Goal: Entertainment & Leisure: Consume media (video, audio)

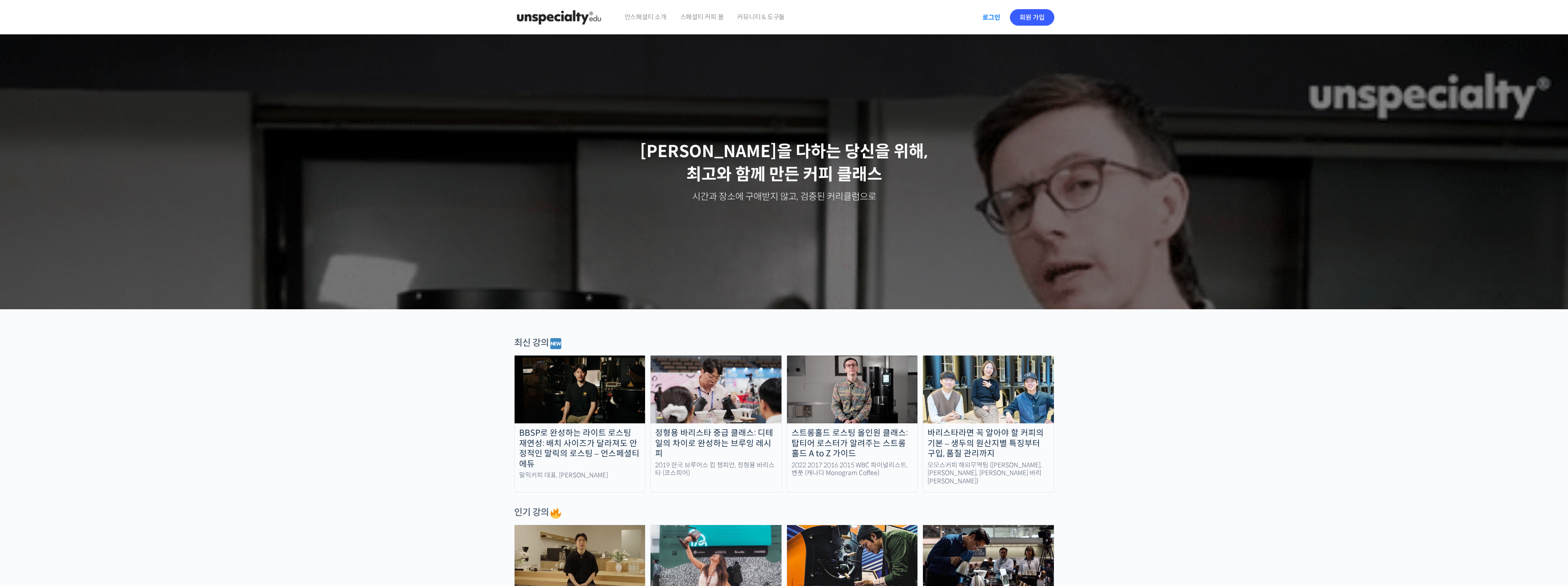
click at [990, 22] on link "로그인" at bounding box center [991, 17] width 29 height 21
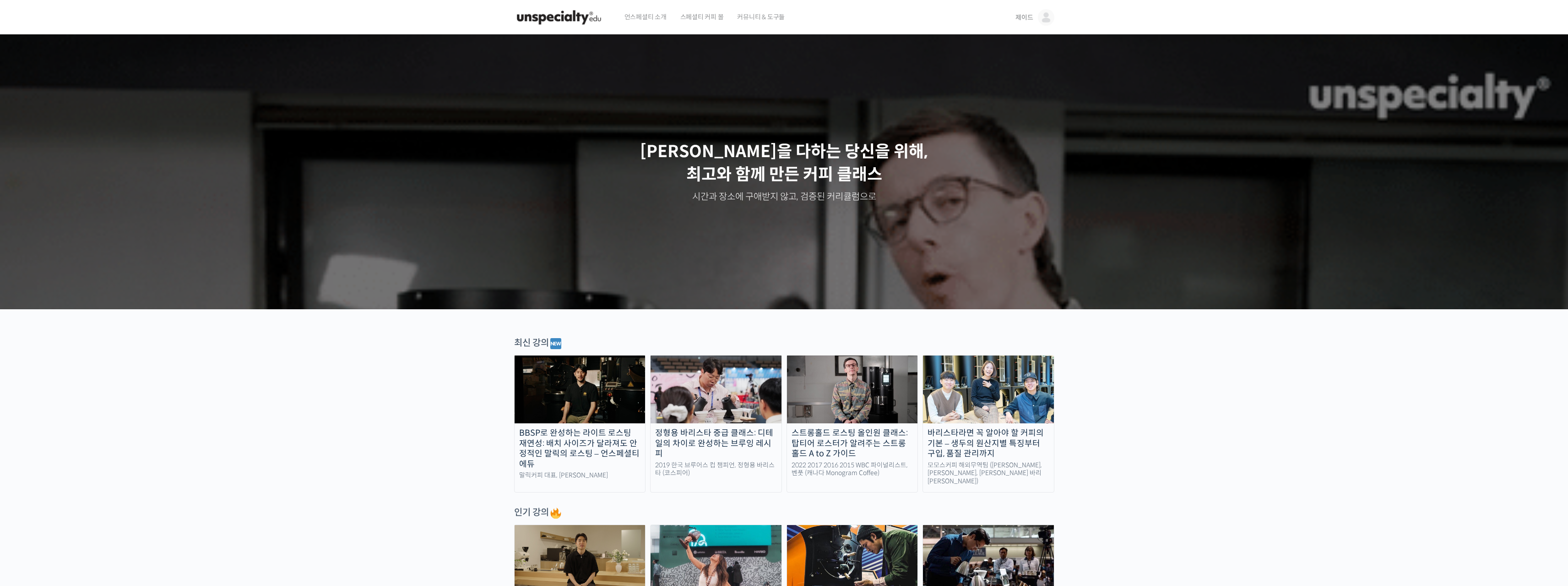
click at [1031, 15] on span "제이드" at bounding box center [1024, 17] width 17 height 8
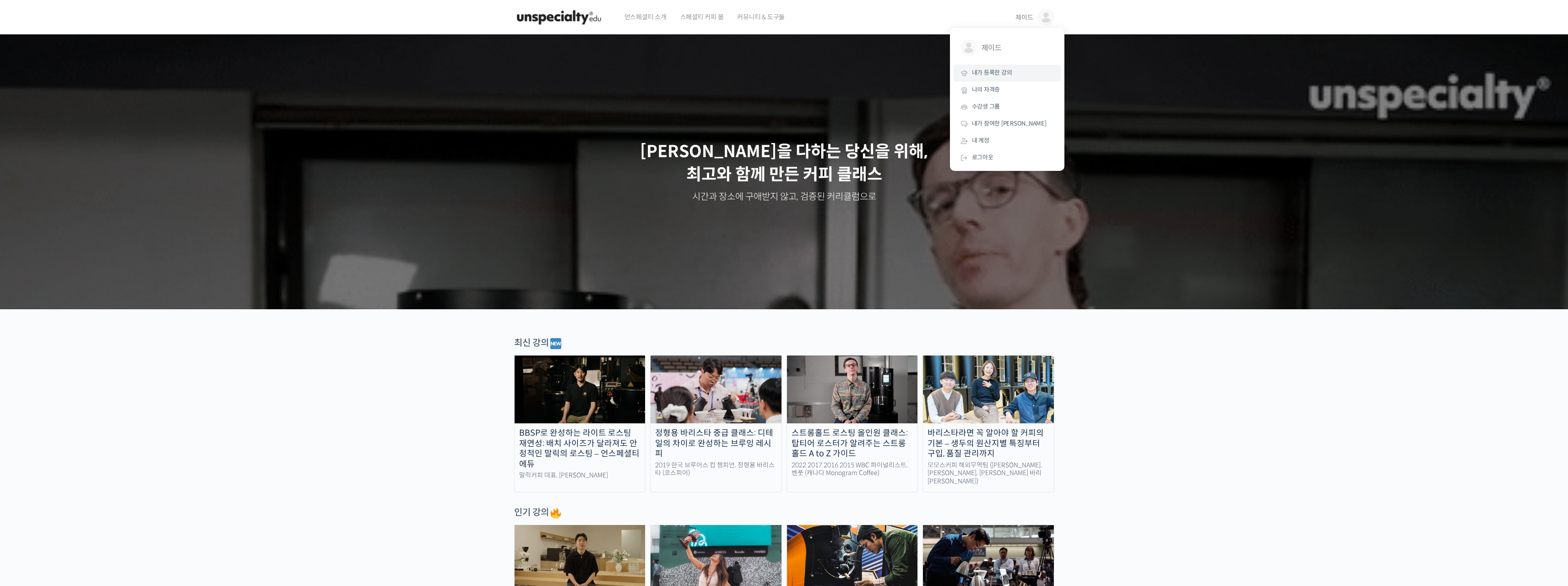
click at [993, 72] on span "내가 등록한 강의" at bounding box center [992, 72] width 40 height 8
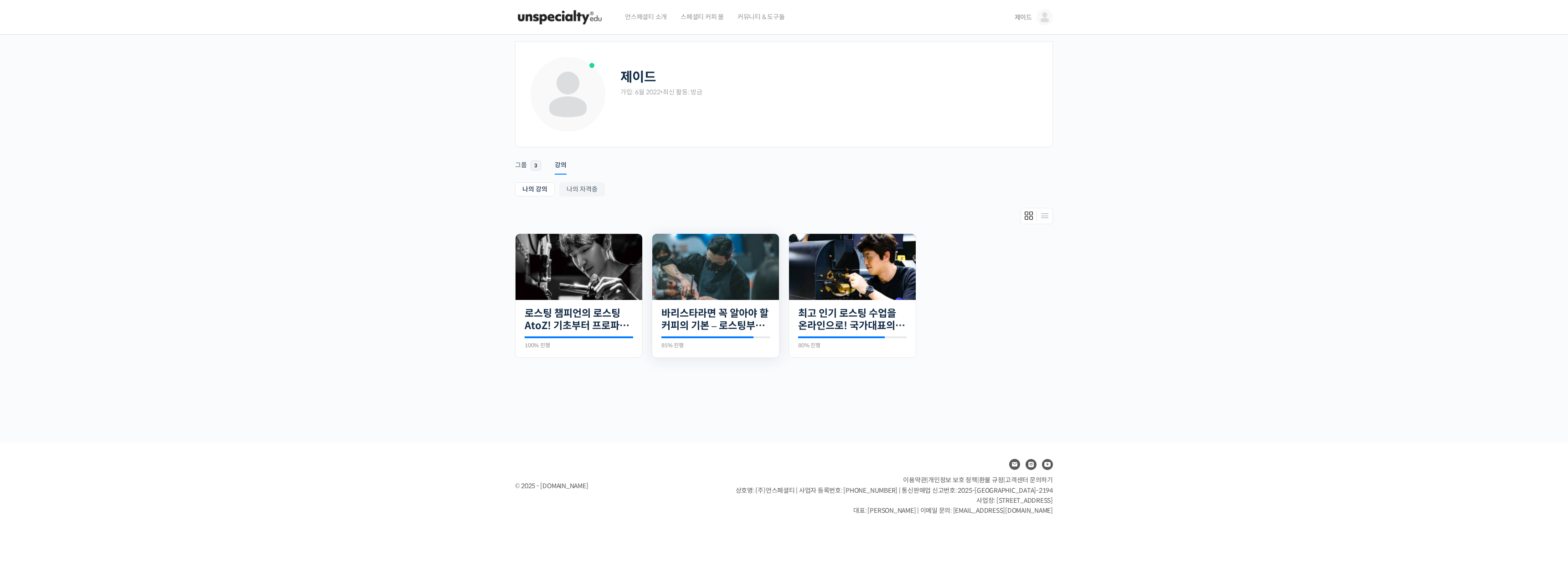
click at [677, 268] on img at bounding box center [716, 267] width 127 height 66
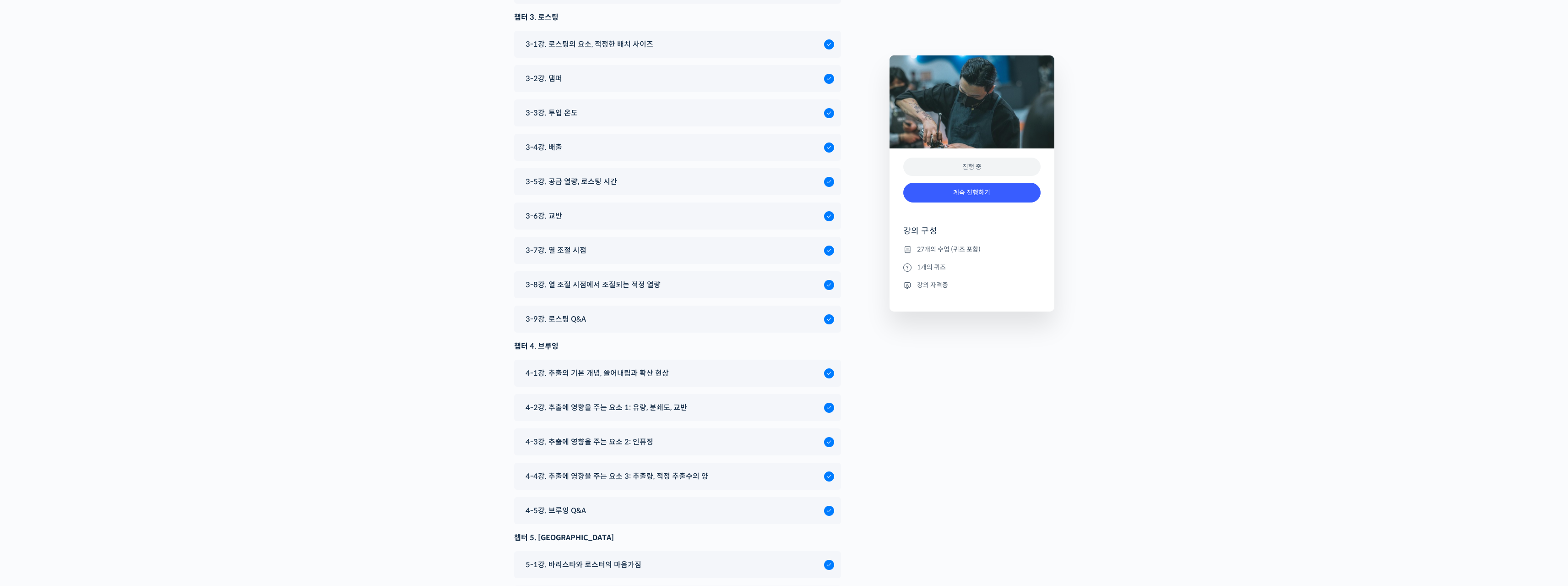
scroll to position [4123, 0]
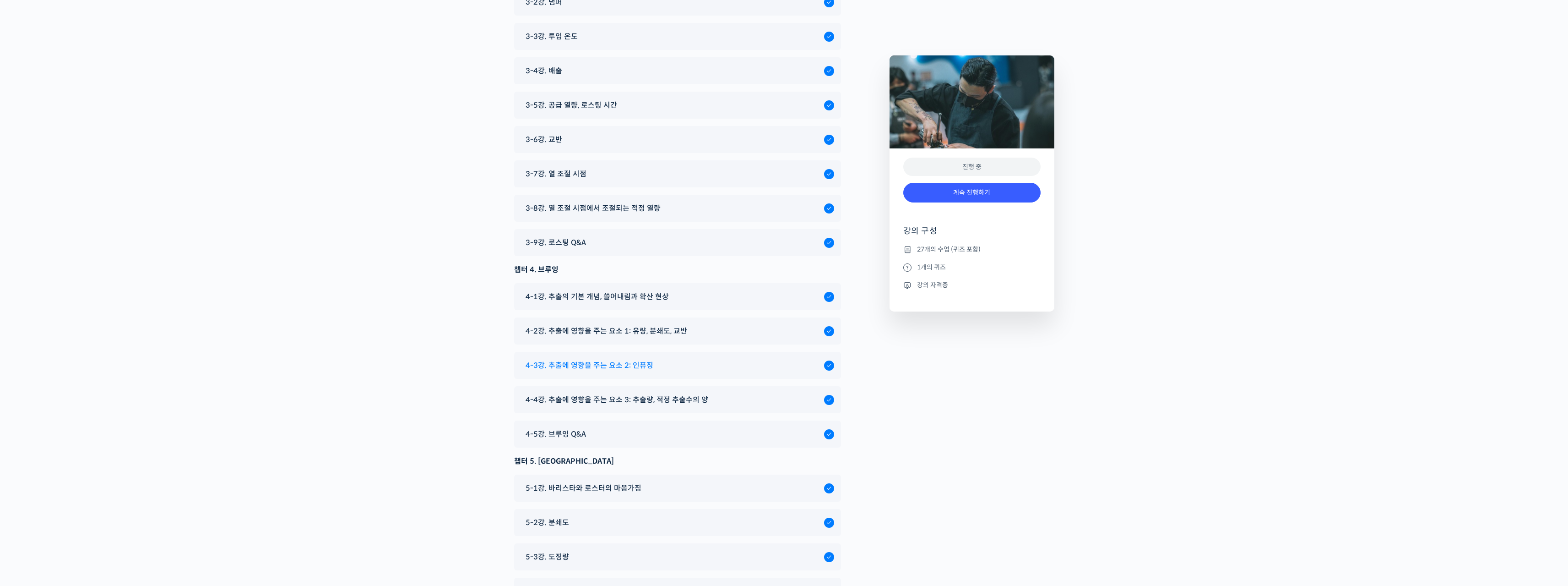
click at [624, 359] on span "4-3강. 추출에 영향을 주는 요소 2: 인퓨징" at bounding box center [589, 365] width 128 height 12
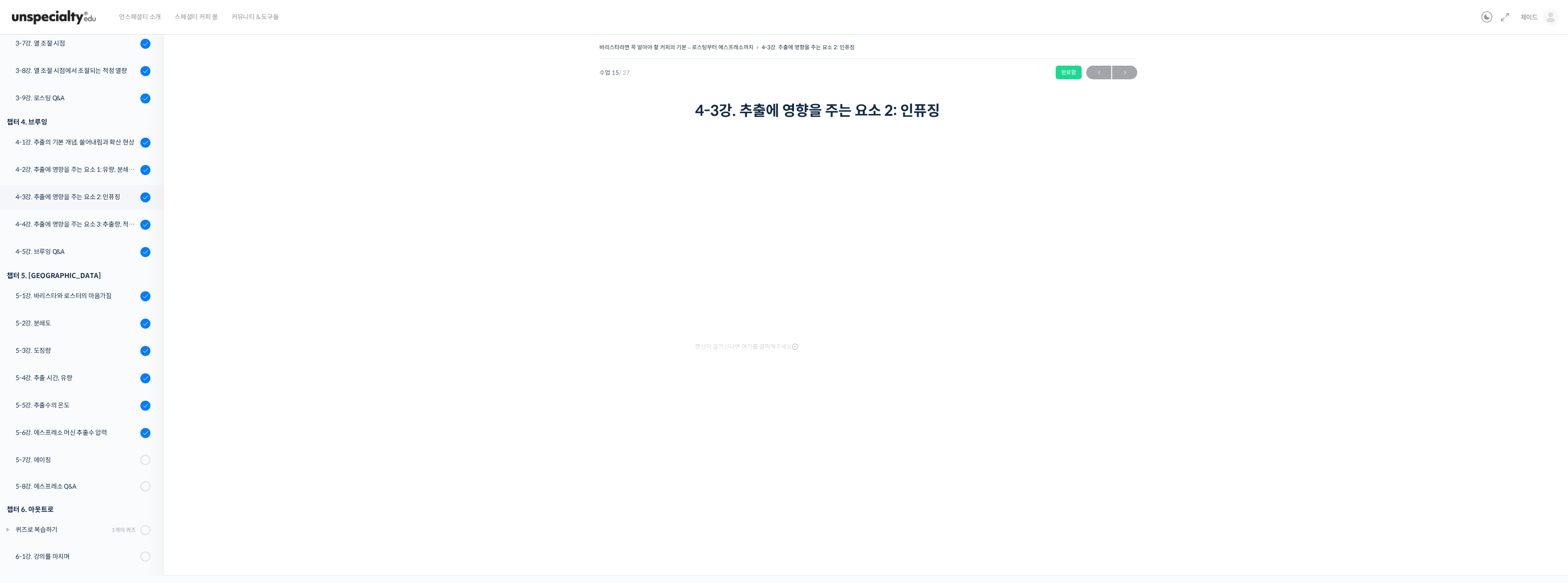
click at [1034, 335] on iframe at bounding box center [868, 238] width 346 height 195
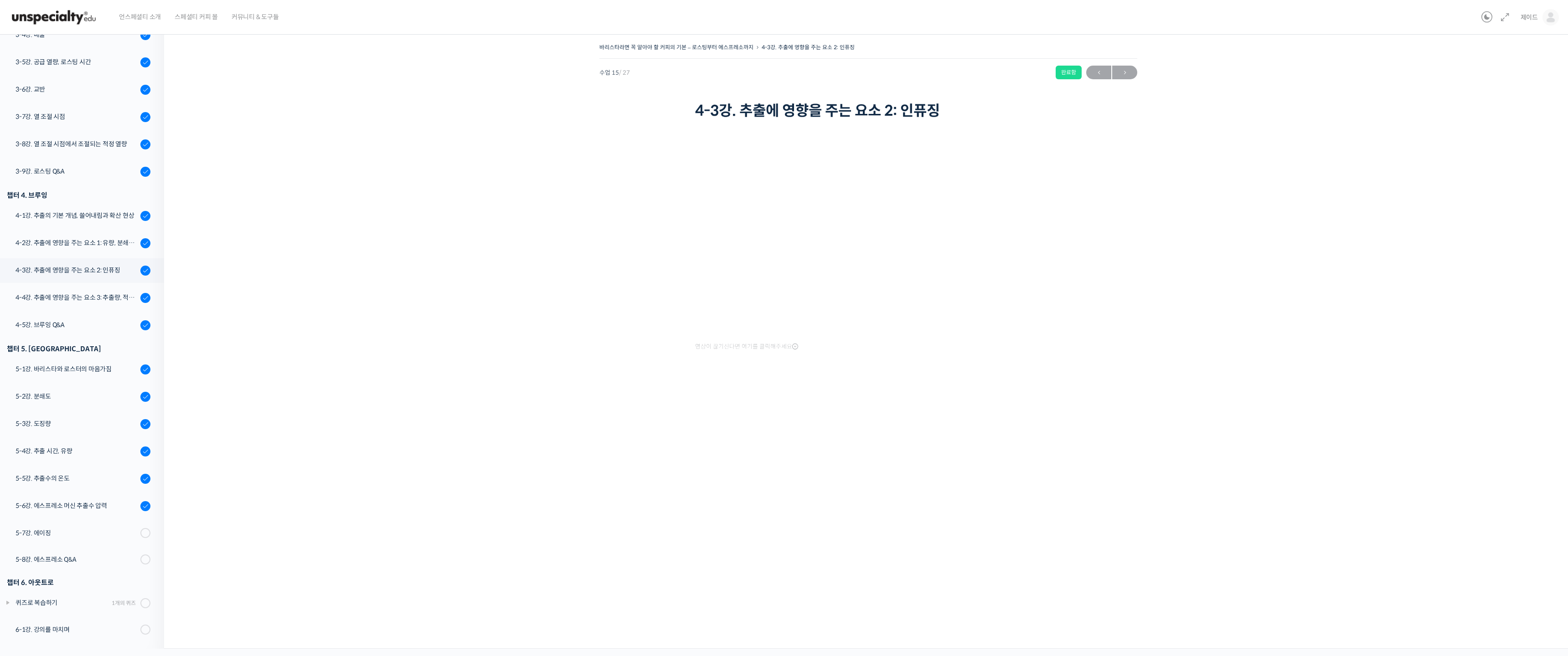
scroll to position [343, 0]
